Goal: Find specific page/section

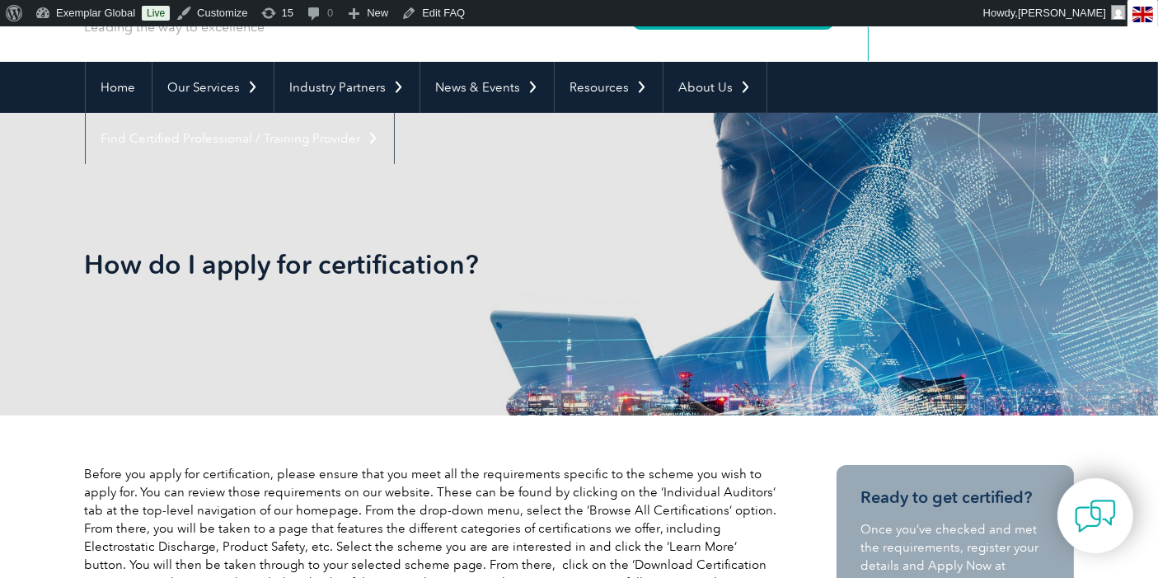
scroll to position [91, 0]
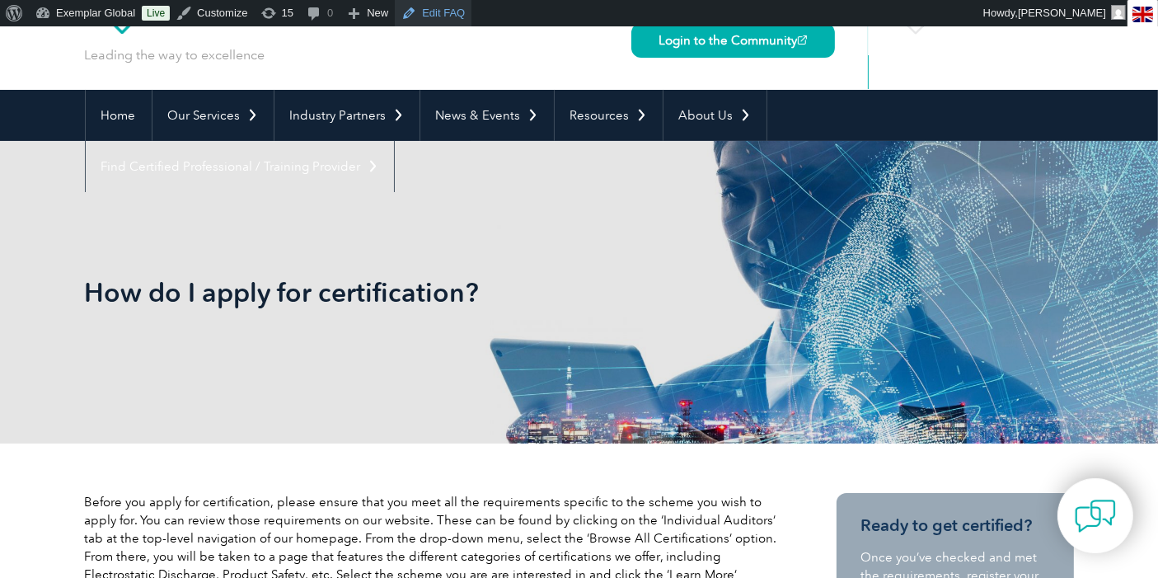
click at [443, 14] on link "Edit FAQ" at bounding box center [433, 13] width 77 height 26
